Goal: Register for event/course

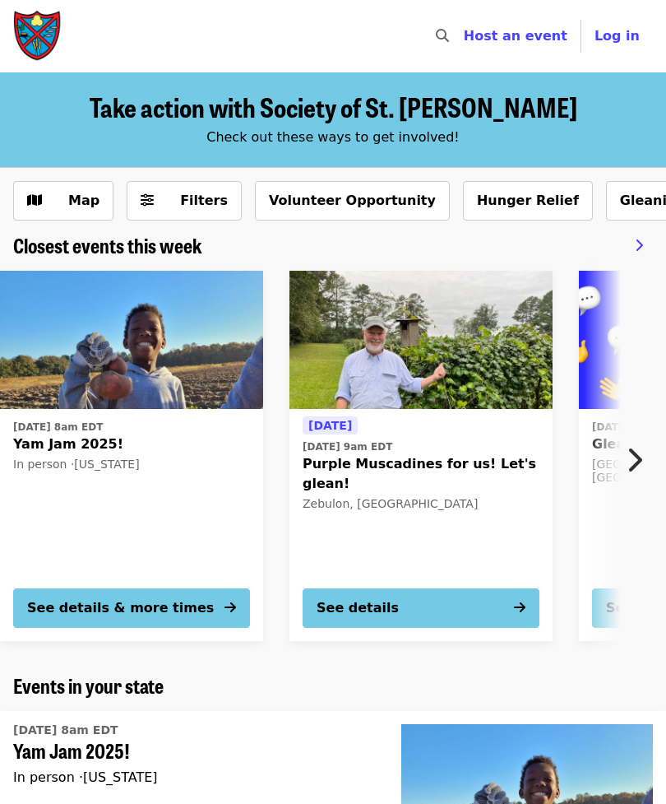
click at [183, 608] on button "See details & more times" at bounding box center [131, 607] width 237 height 39
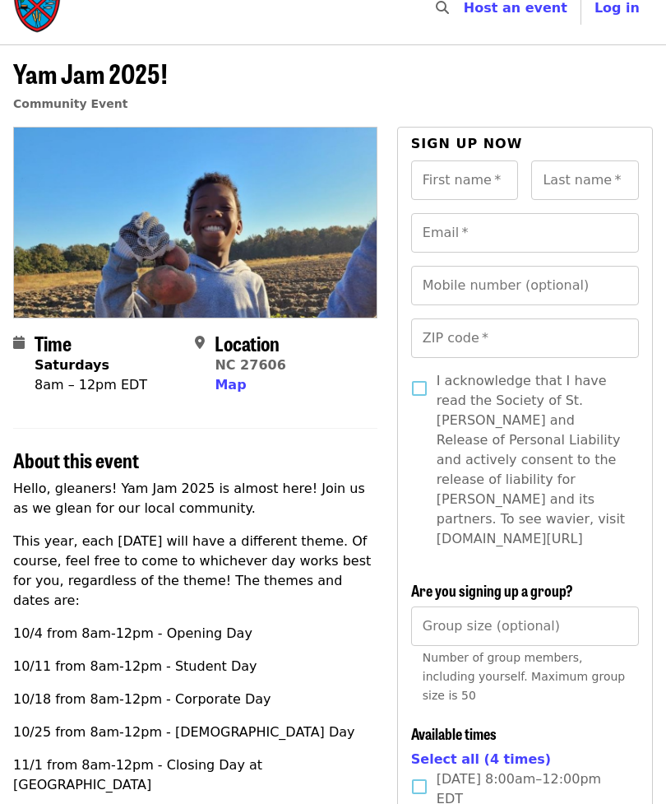
scroll to position [31, 0]
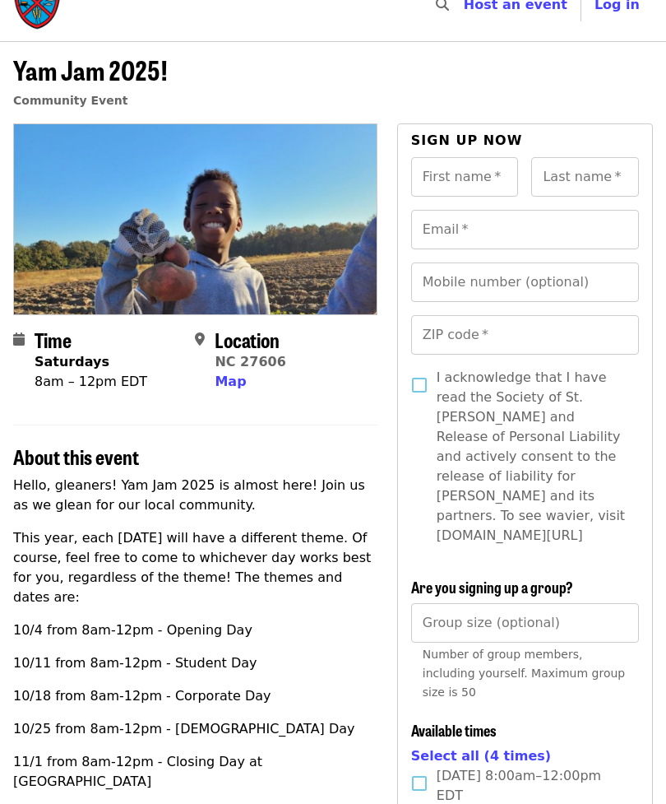
click at [238, 383] on span "Map" at bounding box center [230, 381] width 31 height 16
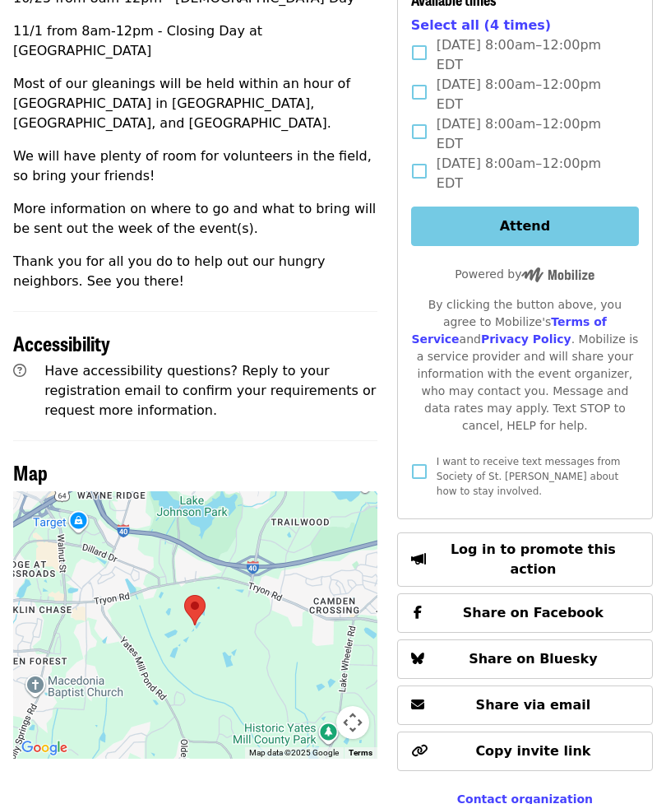
scroll to position [748, 0]
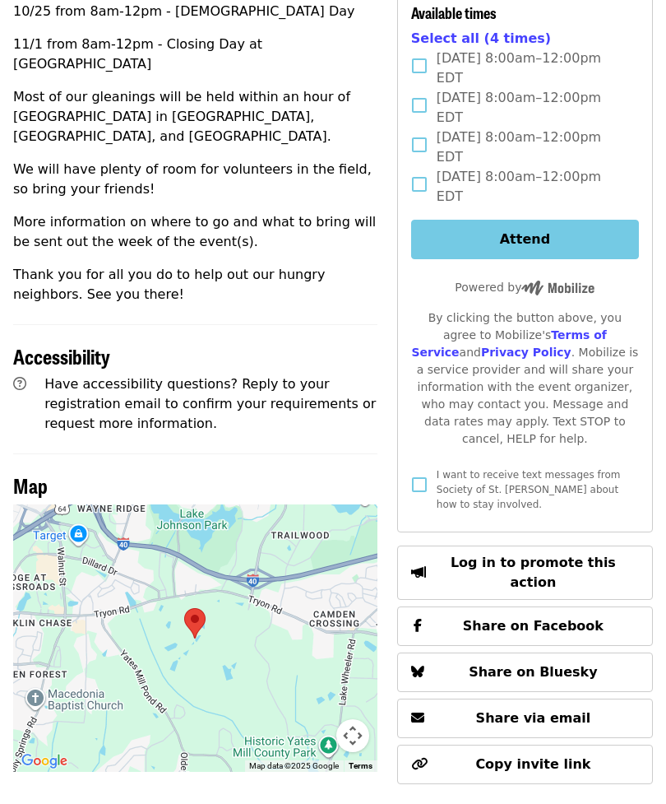
click at [295, 628] on div at bounding box center [195, 638] width 364 height 267
click at [253, 621] on div at bounding box center [195, 638] width 364 height 267
click at [263, 635] on div at bounding box center [195, 638] width 364 height 267
click at [302, 605] on div at bounding box center [195, 638] width 364 height 267
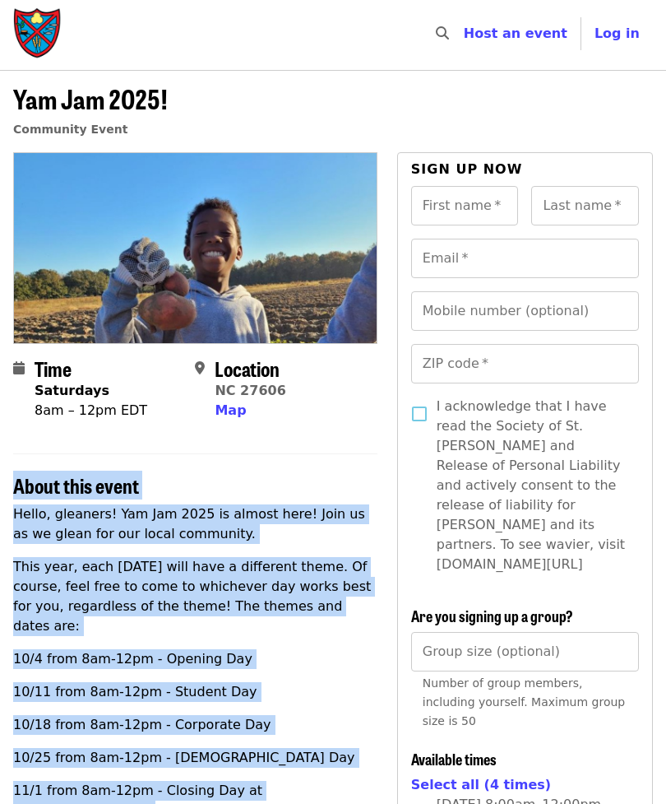
scroll to position [2, 0]
click at [236, 415] on span "Map" at bounding box center [230, 410] width 31 height 16
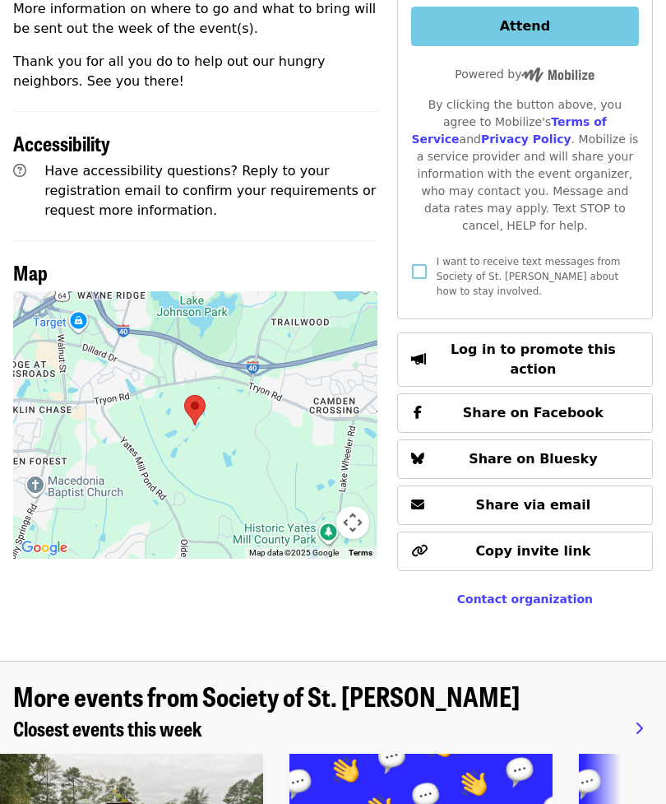
scroll to position [960, 0]
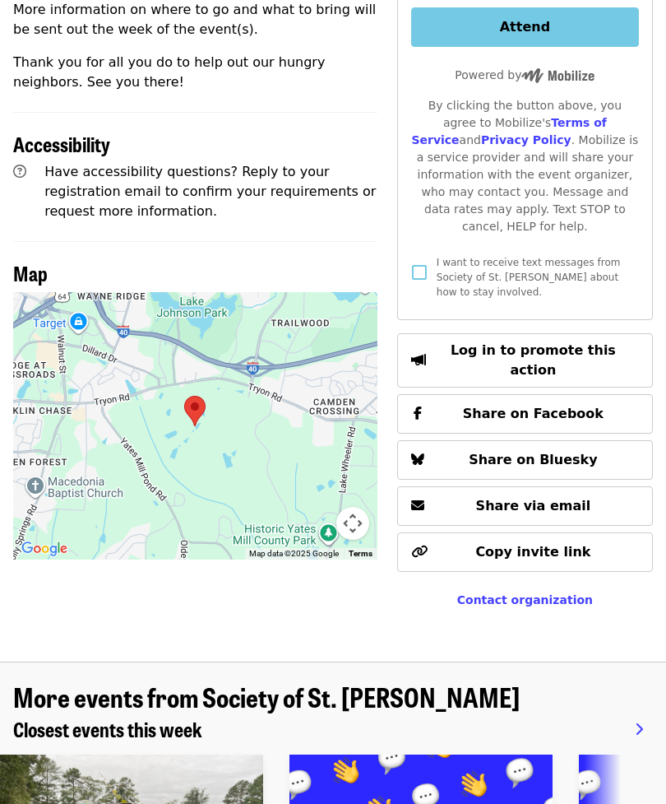
click at [300, 453] on div at bounding box center [195, 426] width 364 height 267
click at [251, 415] on div at bounding box center [195, 426] width 364 height 267
click at [222, 390] on div at bounding box center [195, 426] width 364 height 267
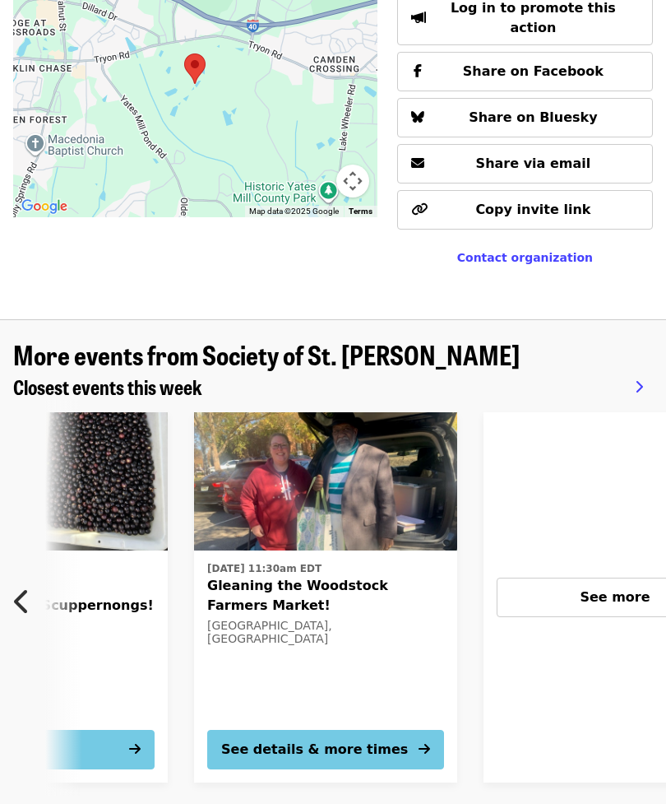
scroll to position [0, 963]
click at [590, 589] on span "See more" at bounding box center [616, 597] width 70 height 16
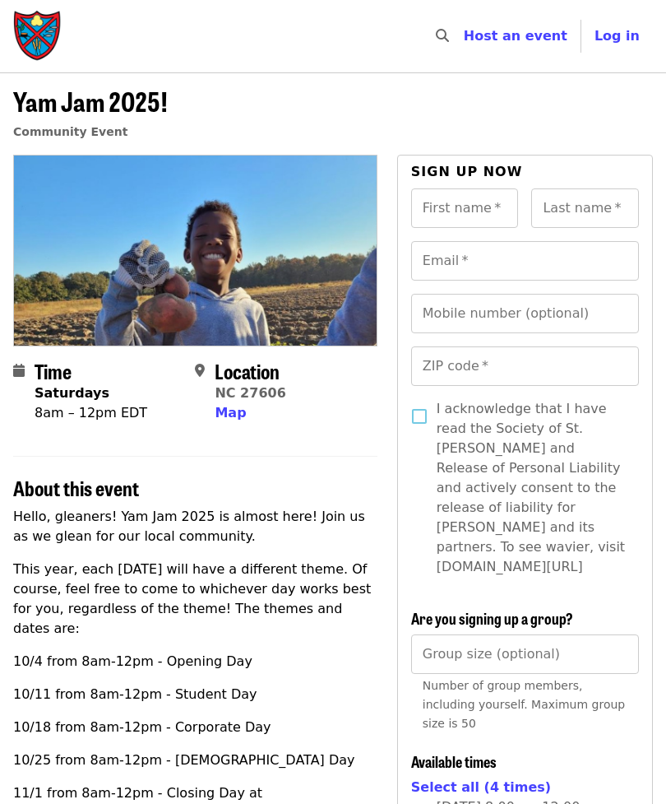
scroll to position [0, 0]
